Goal: Task Accomplishment & Management: Use online tool/utility

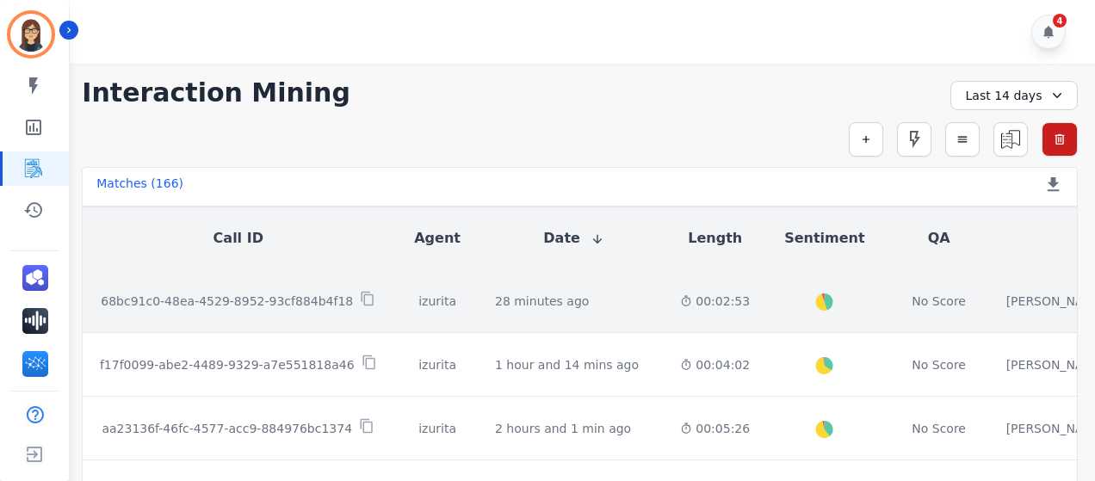
scroll to position [86, 0]
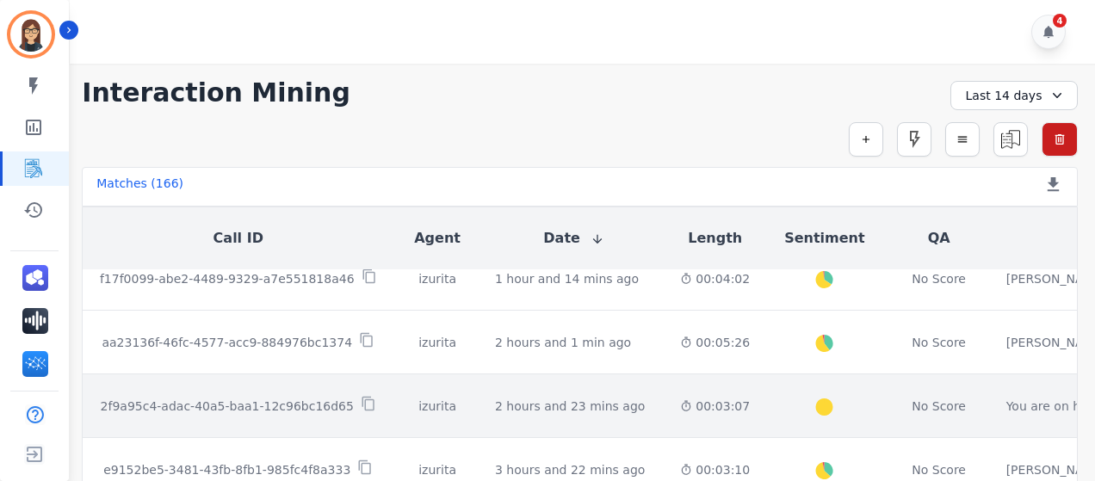
click at [317, 402] on p "2f9a95c4-adac-40a5-baa1-12c96bc16d65" at bounding box center [227, 406] width 253 height 17
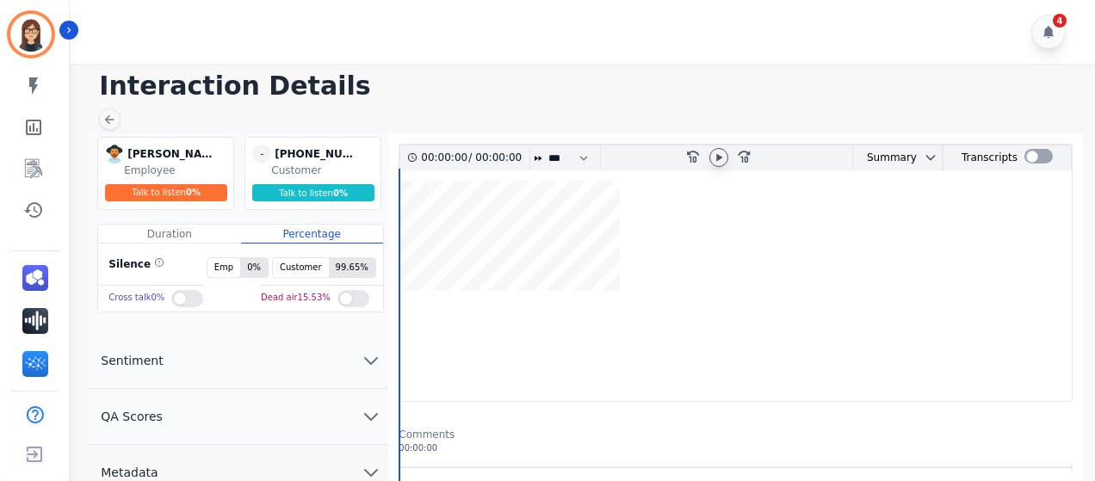
click at [722, 162] on icon at bounding box center [719, 158] width 14 height 14
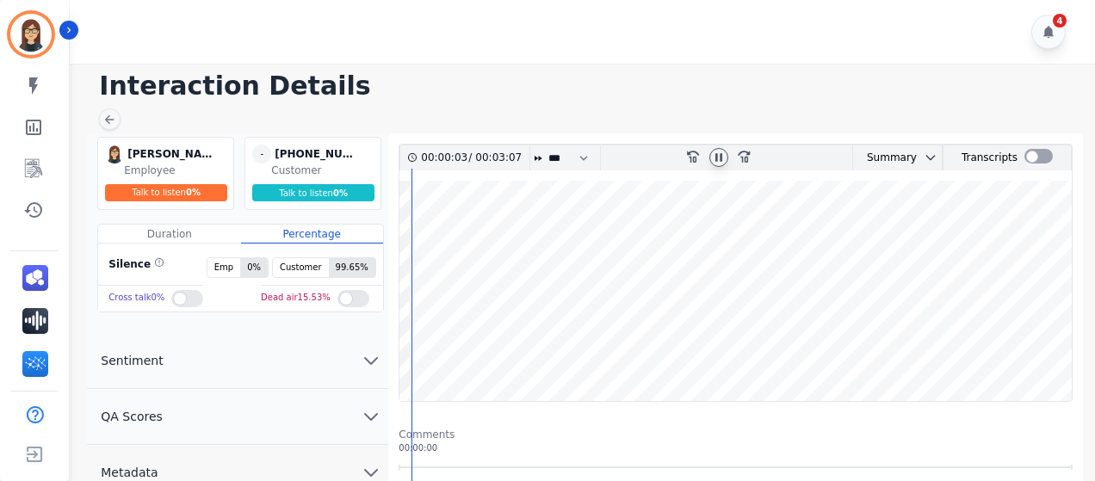
click at [498, 250] on wave at bounding box center [736, 291] width 672 height 220
click at [592, 237] on wave at bounding box center [736, 291] width 672 height 220
click at [846, 232] on wave at bounding box center [736, 291] width 672 height 220
click at [919, 233] on wave at bounding box center [736, 291] width 672 height 220
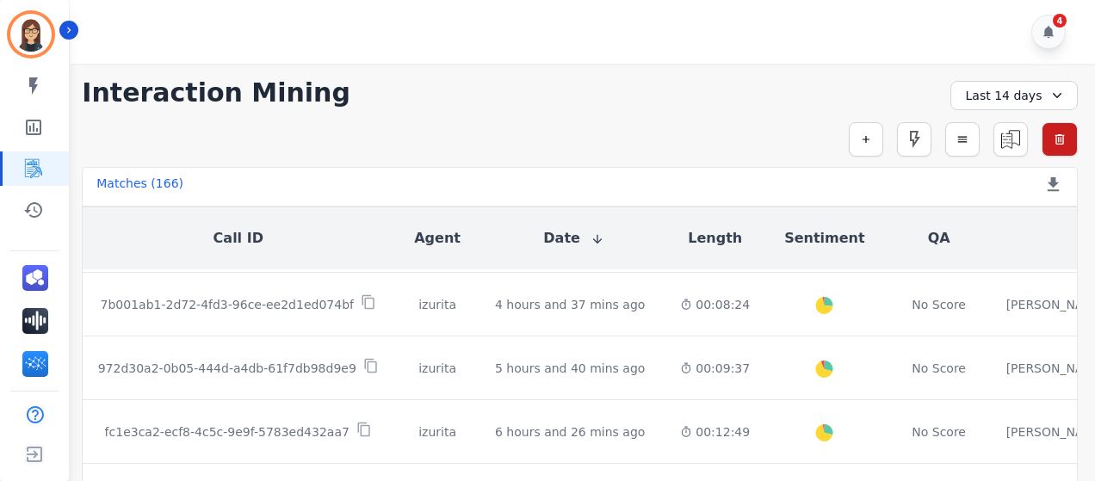
scroll to position [603, 0]
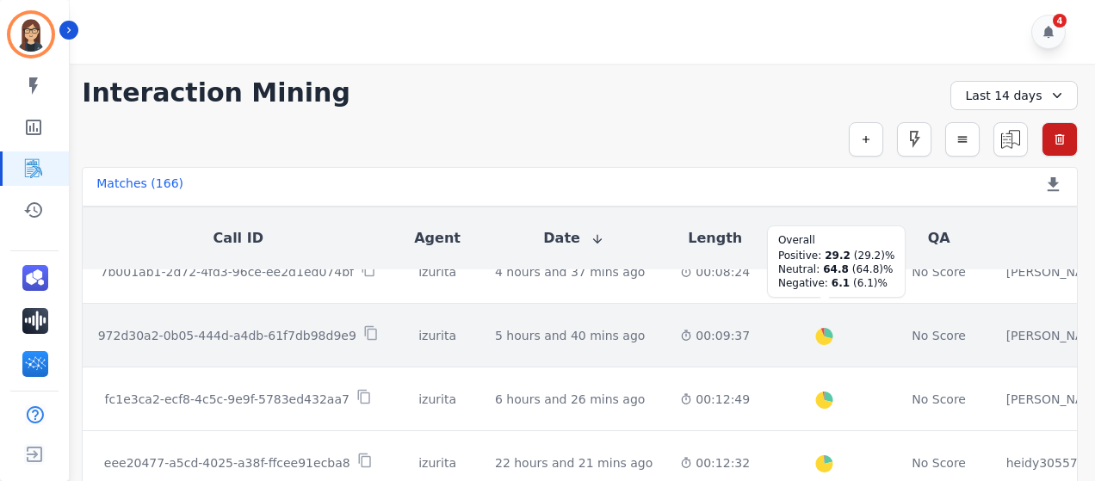
click at [814, 337] on div at bounding box center [825, 336] width 23 height 23
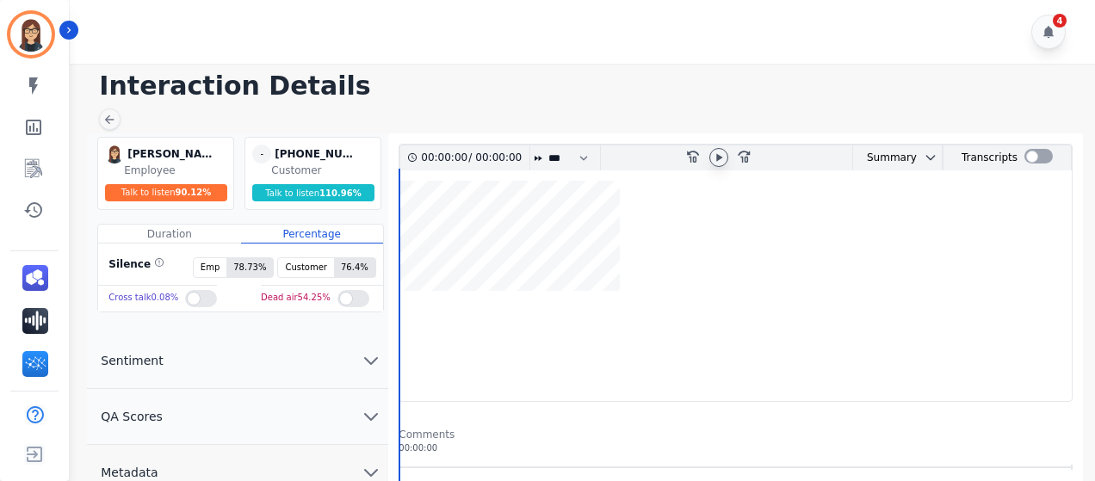
click at [720, 156] on icon at bounding box center [719, 157] width 6 height 8
click at [672, 348] on wave at bounding box center [736, 291] width 672 height 220
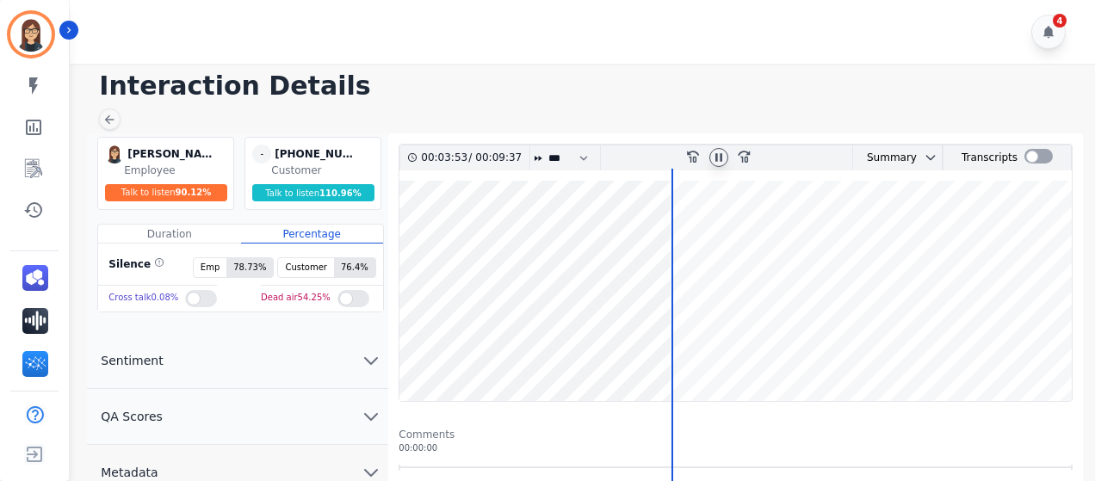
click at [722, 162] on icon at bounding box center [719, 158] width 14 height 14
click at [795, 327] on wave at bounding box center [736, 291] width 672 height 220
